Goal: Task Accomplishment & Management: Use online tool/utility

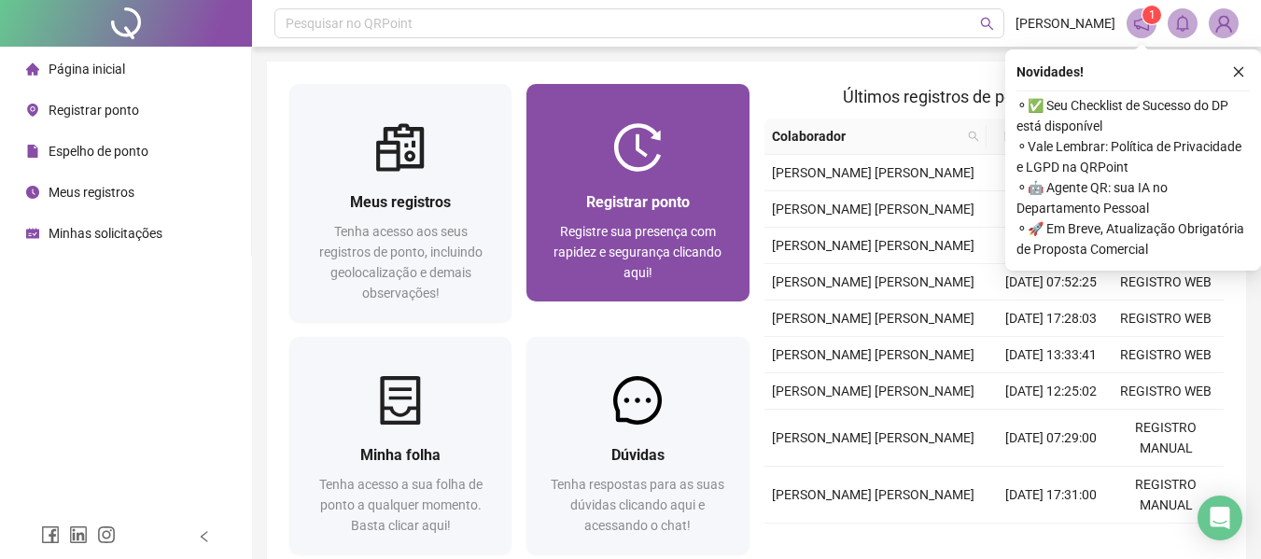
click at [701, 194] on div "Registrar ponto" at bounding box center [637, 201] width 177 height 23
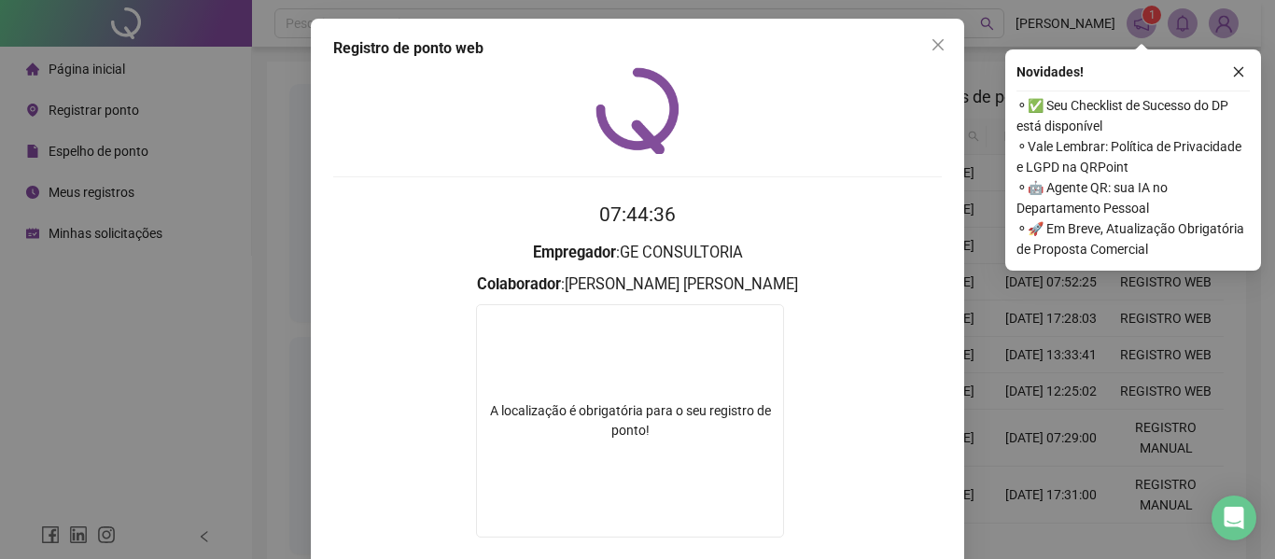
scroll to position [103, 0]
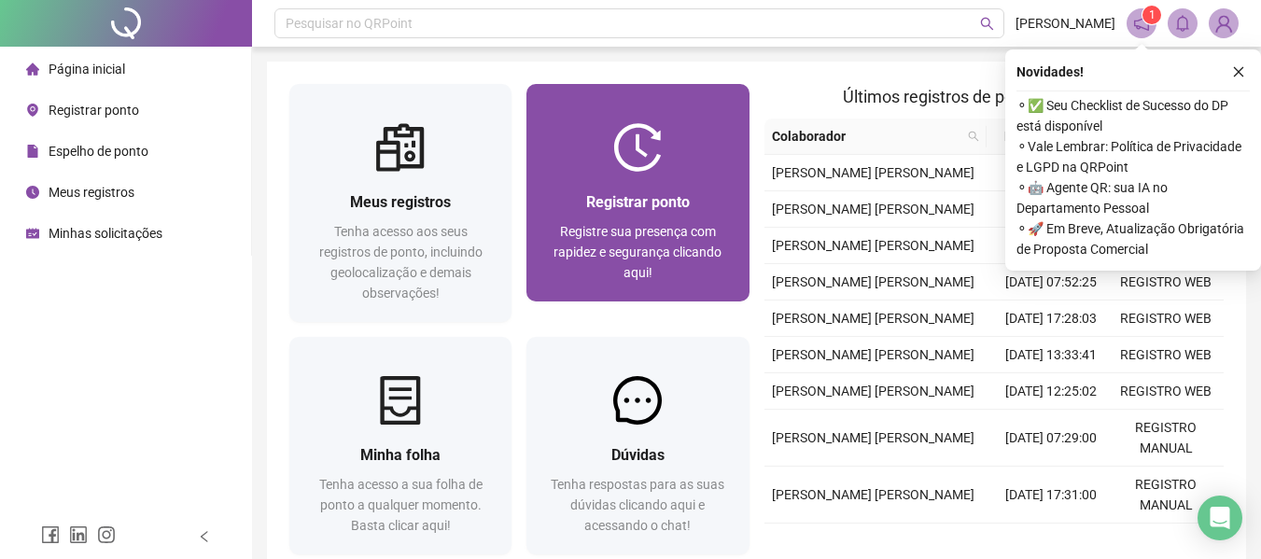
click at [665, 160] on div at bounding box center [638, 147] width 222 height 49
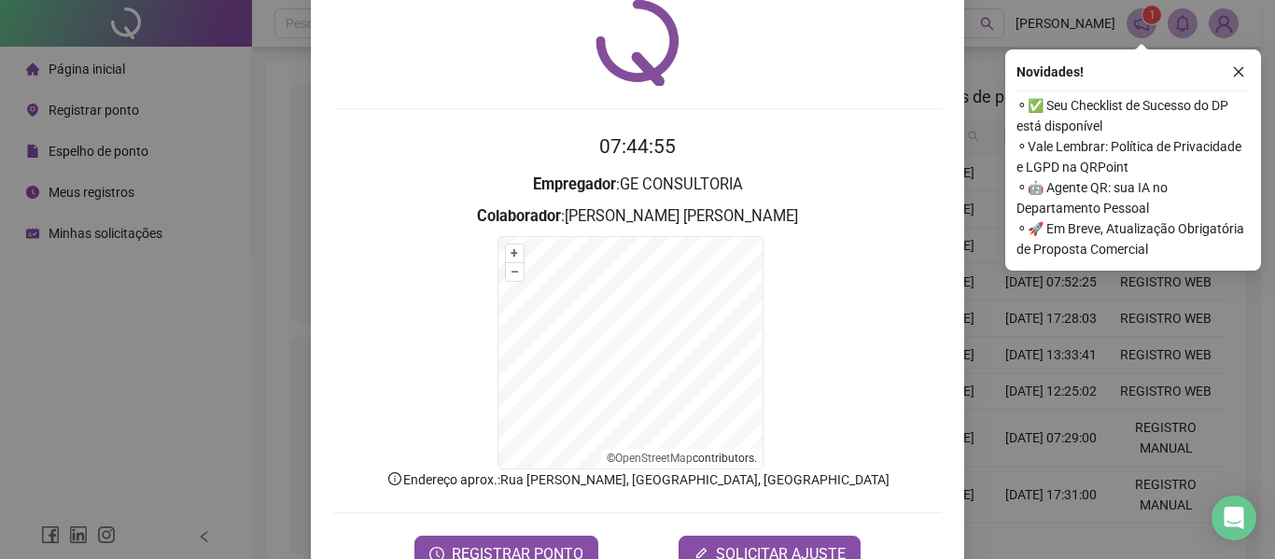
scroll to position [123, 0]
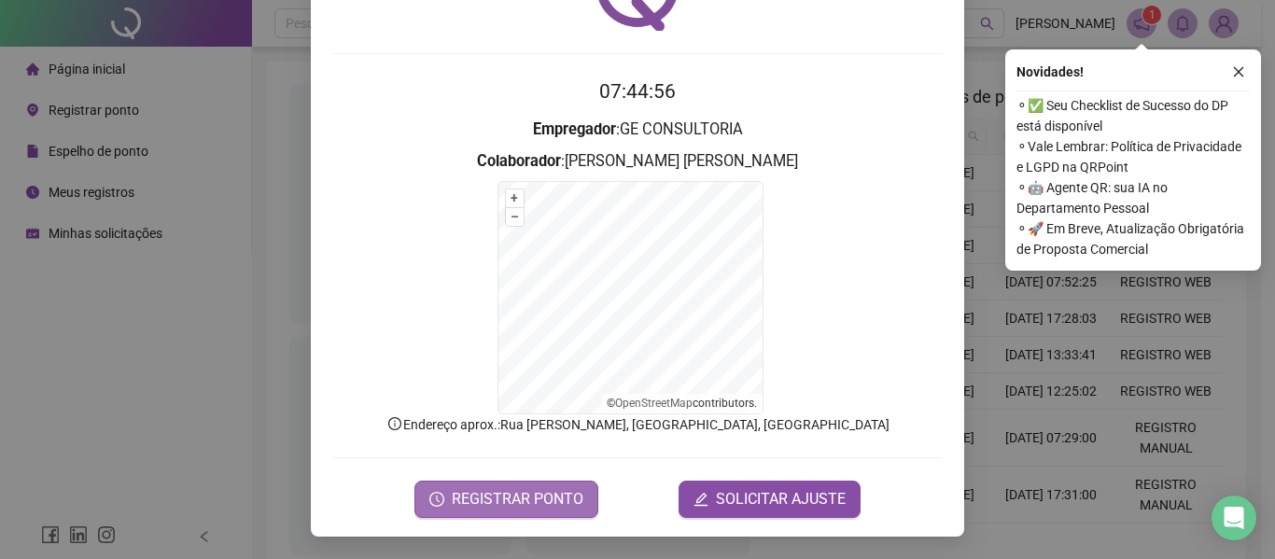
click at [525, 497] on span "REGISTRAR PONTO" at bounding box center [518, 499] width 132 height 22
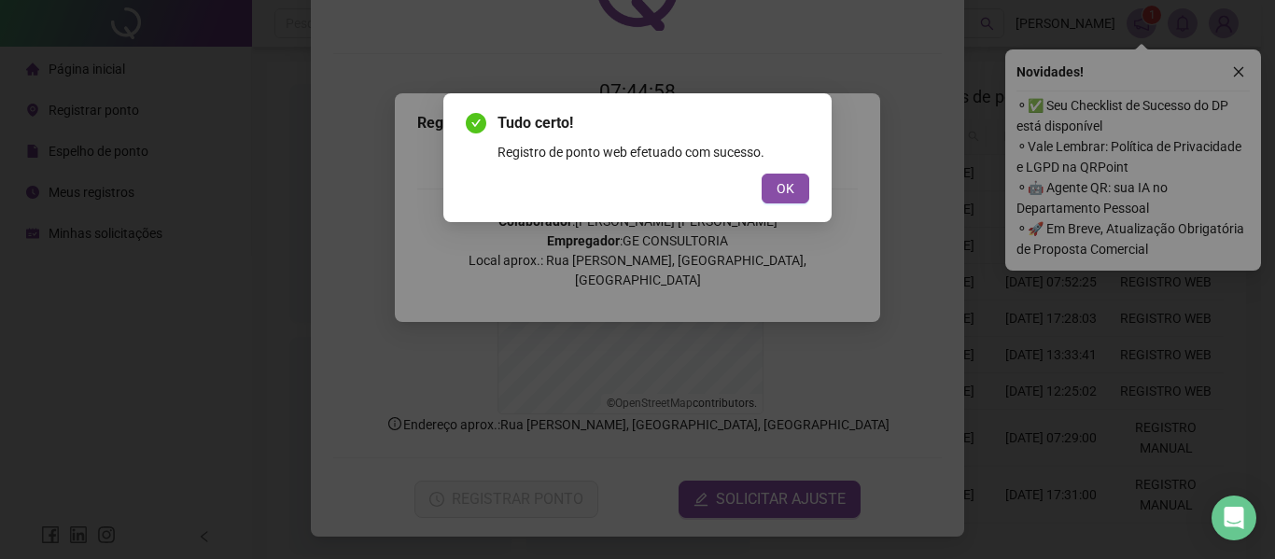
drag, startPoint x: 782, startPoint y: 192, endPoint x: 664, endPoint y: 6, distance: 221.2
click at [783, 191] on span "OK" at bounding box center [786, 188] width 18 height 21
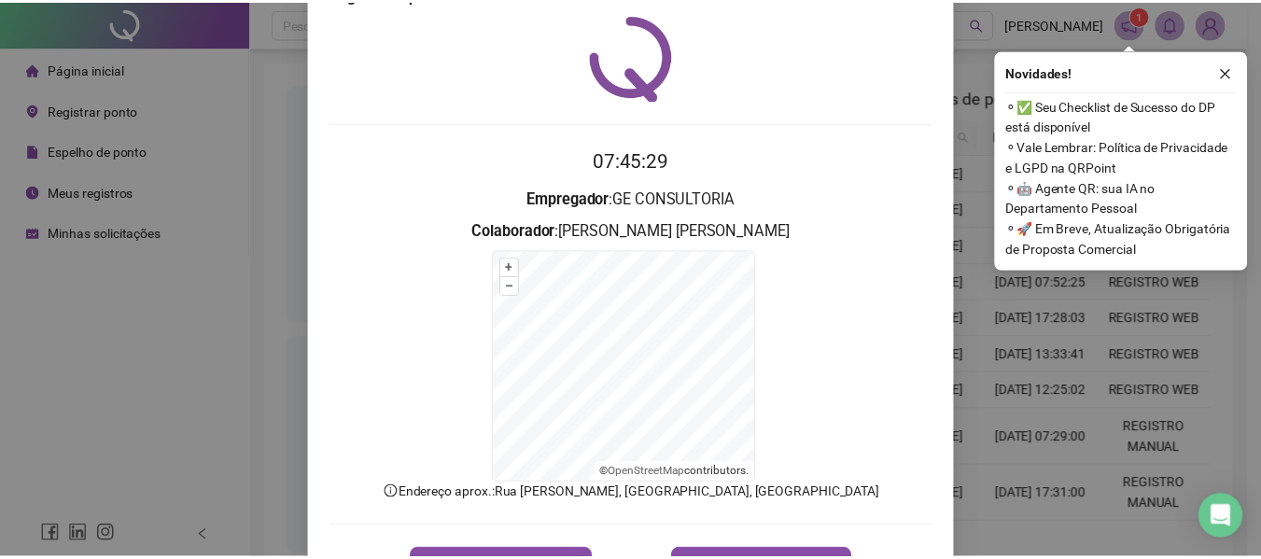
scroll to position [0, 0]
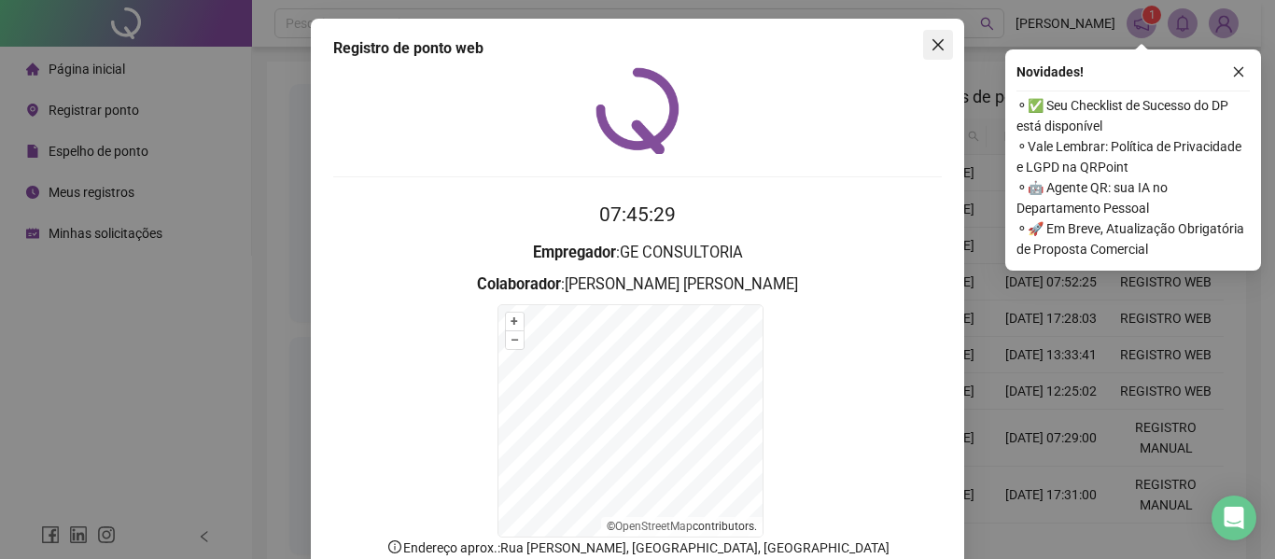
click at [935, 44] on icon "close" at bounding box center [938, 44] width 15 height 15
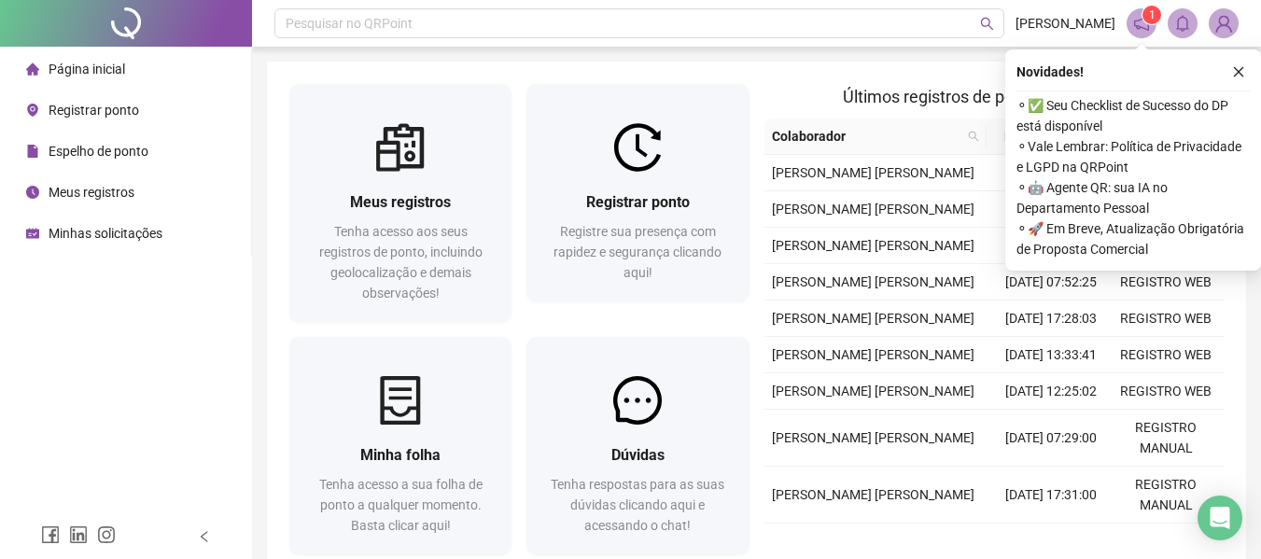
drag, startPoint x: 135, startPoint y: 154, endPoint x: 183, endPoint y: 150, distance: 47.8
click at [136, 154] on span "Espelho de ponto" at bounding box center [99, 151] width 100 height 15
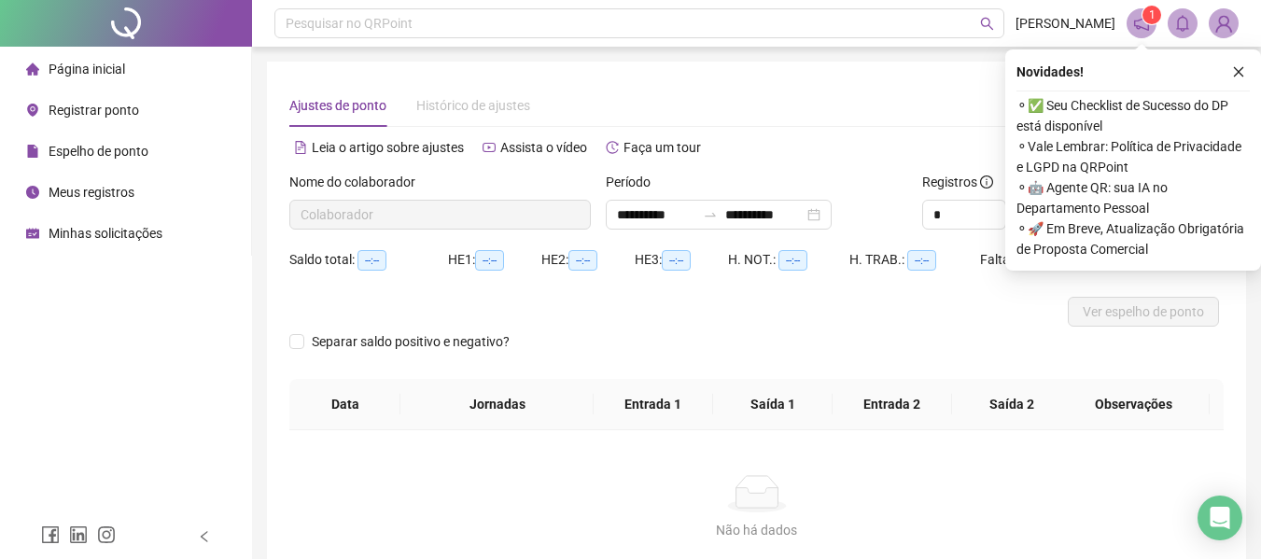
type input "**********"
click at [832, 213] on div "**********" at bounding box center [719, 215] width 226 height 30
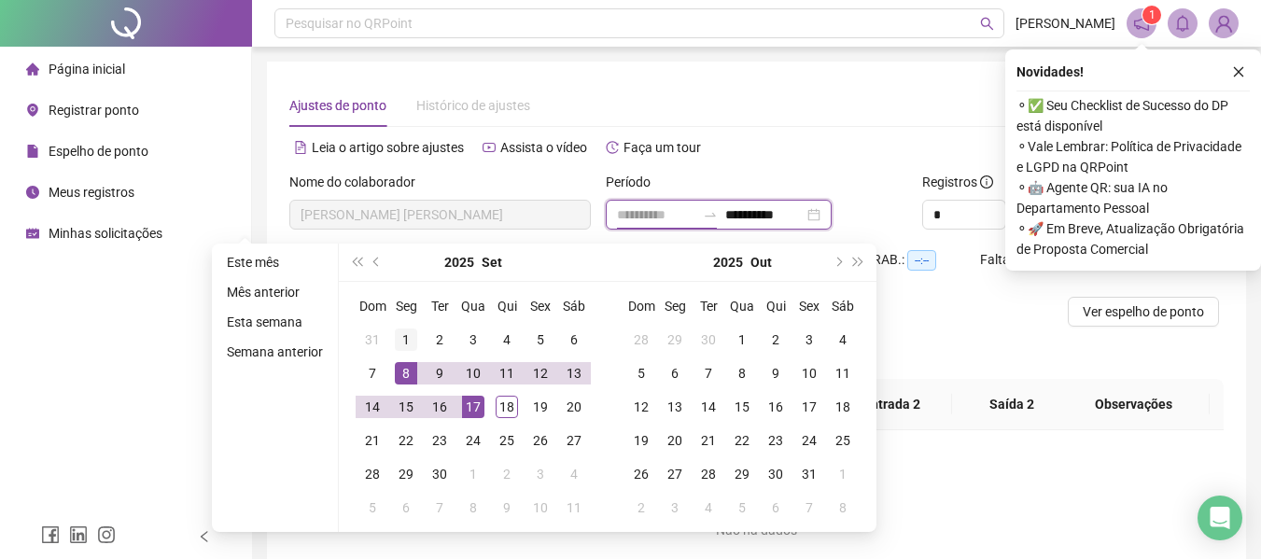
type input "**********"
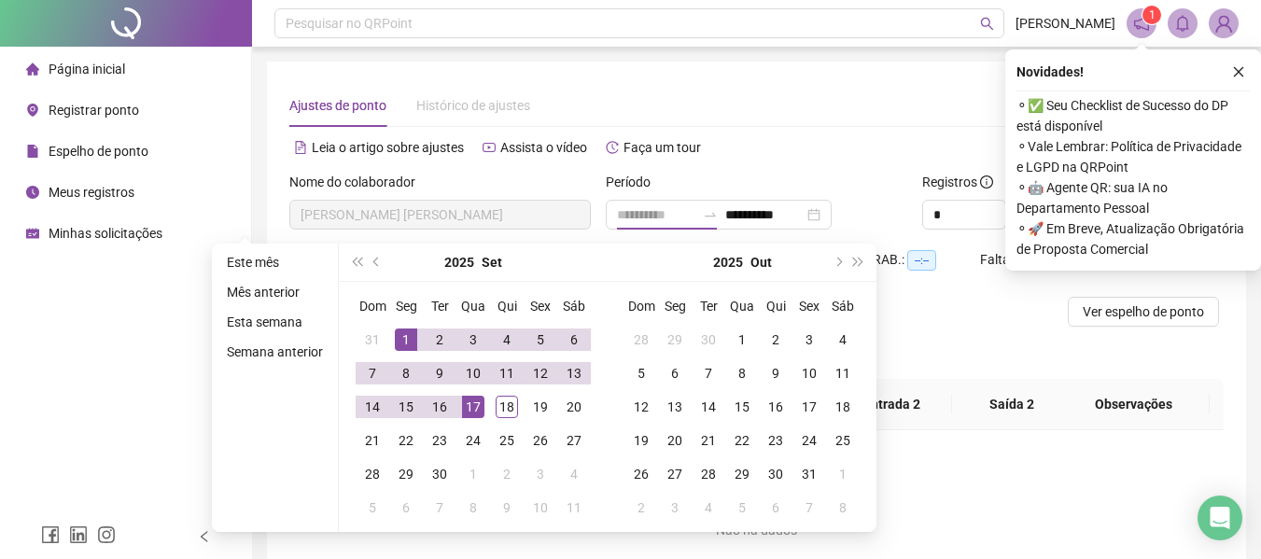
click at [409, 338] on div "1" at bounding box center [406, 340] width 22 height 22
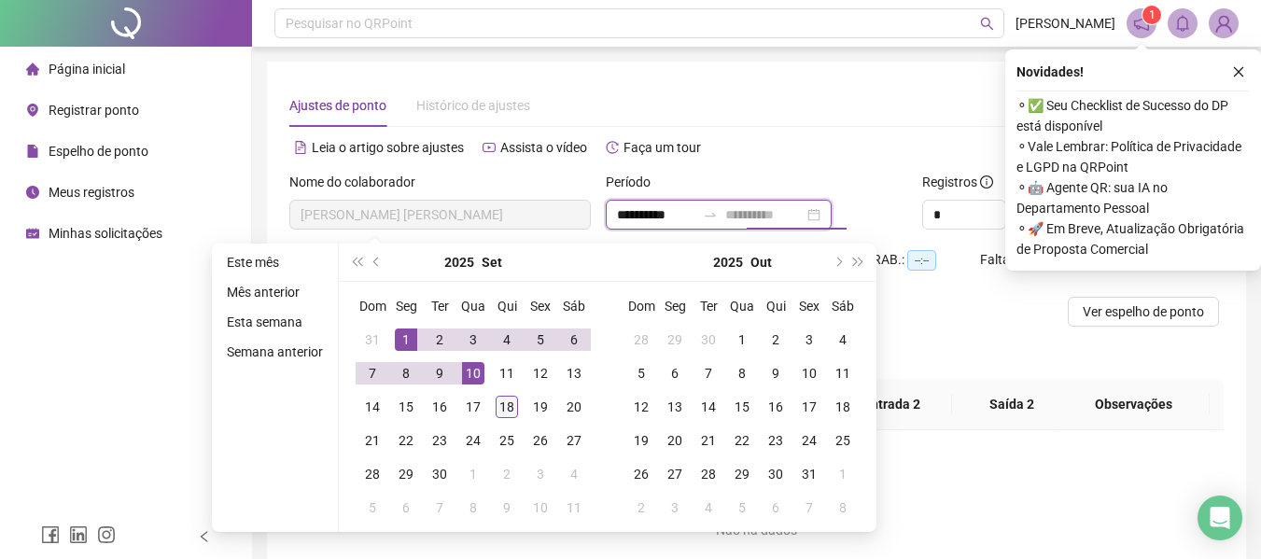
type input "**********"
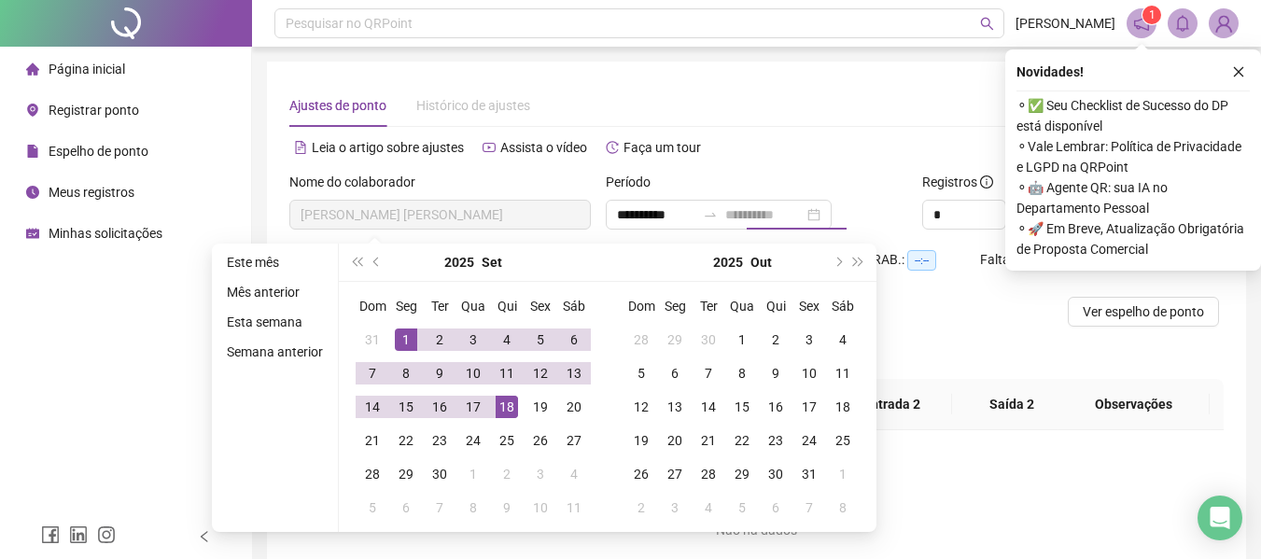
click at [503, 408] on div "18" at bounding box center [507, 407] width 22 height 22
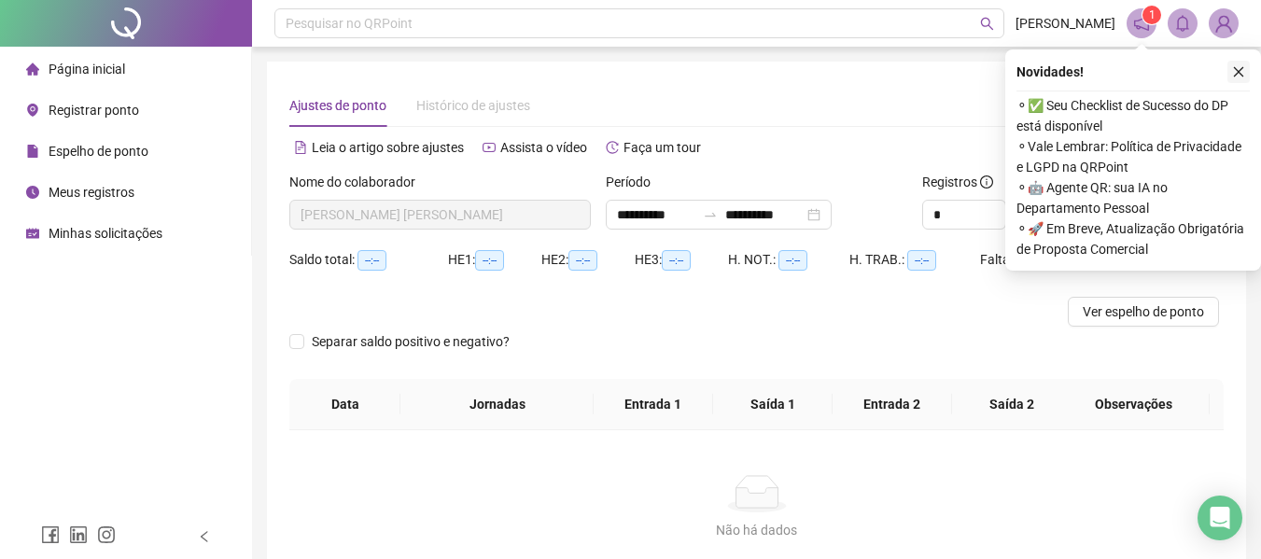
drag, startPoint x: 1247, startPoint y: 72, endPoint x: 1096, endPoint y: 182, distance: 187.1
click at [1247, 71] on button "button" at bounding box center [1239, 72] width 22 height 22
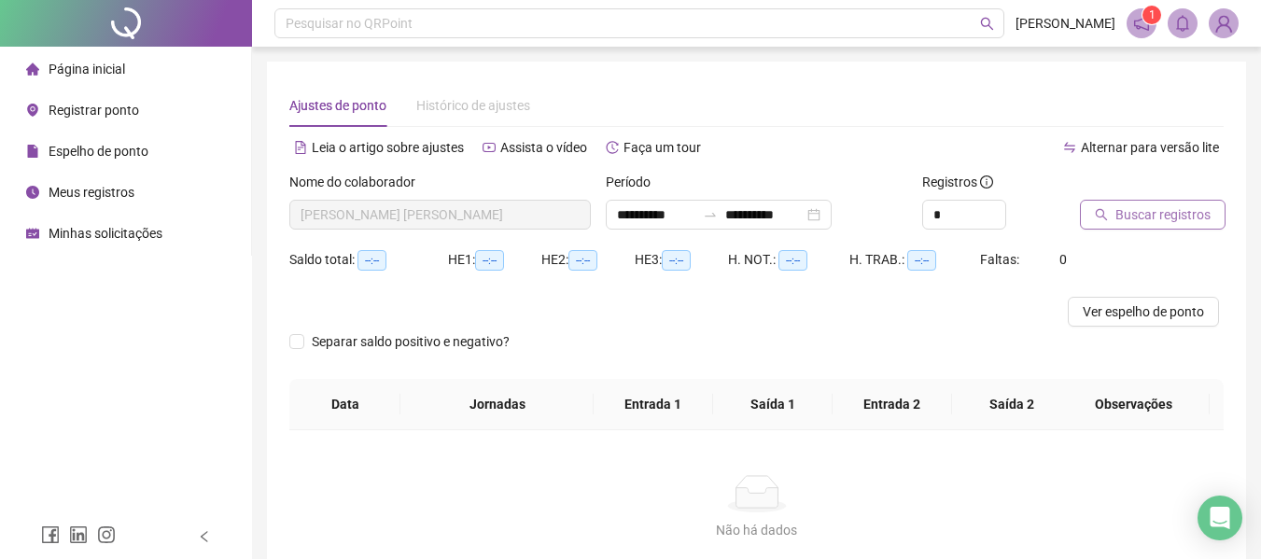
click at [1120, 222] on span "Buscar registros" at bounding box center [1163, 214] width 95 height 21
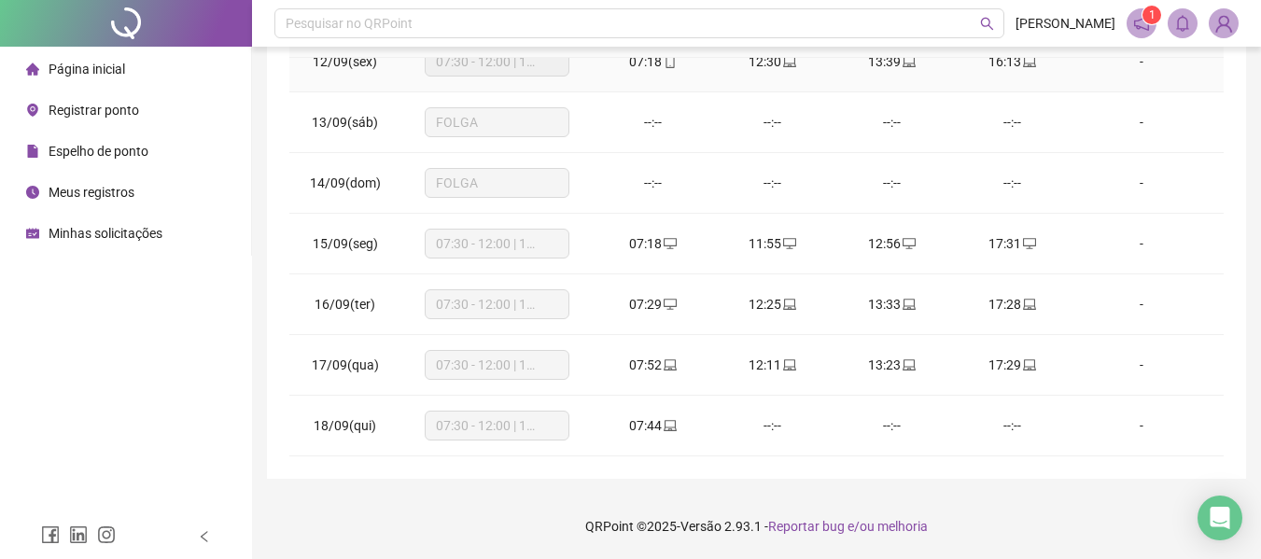
scroll to position [414, 0]
